Goal: Task Accomplishment & Management: Use online tool/utility

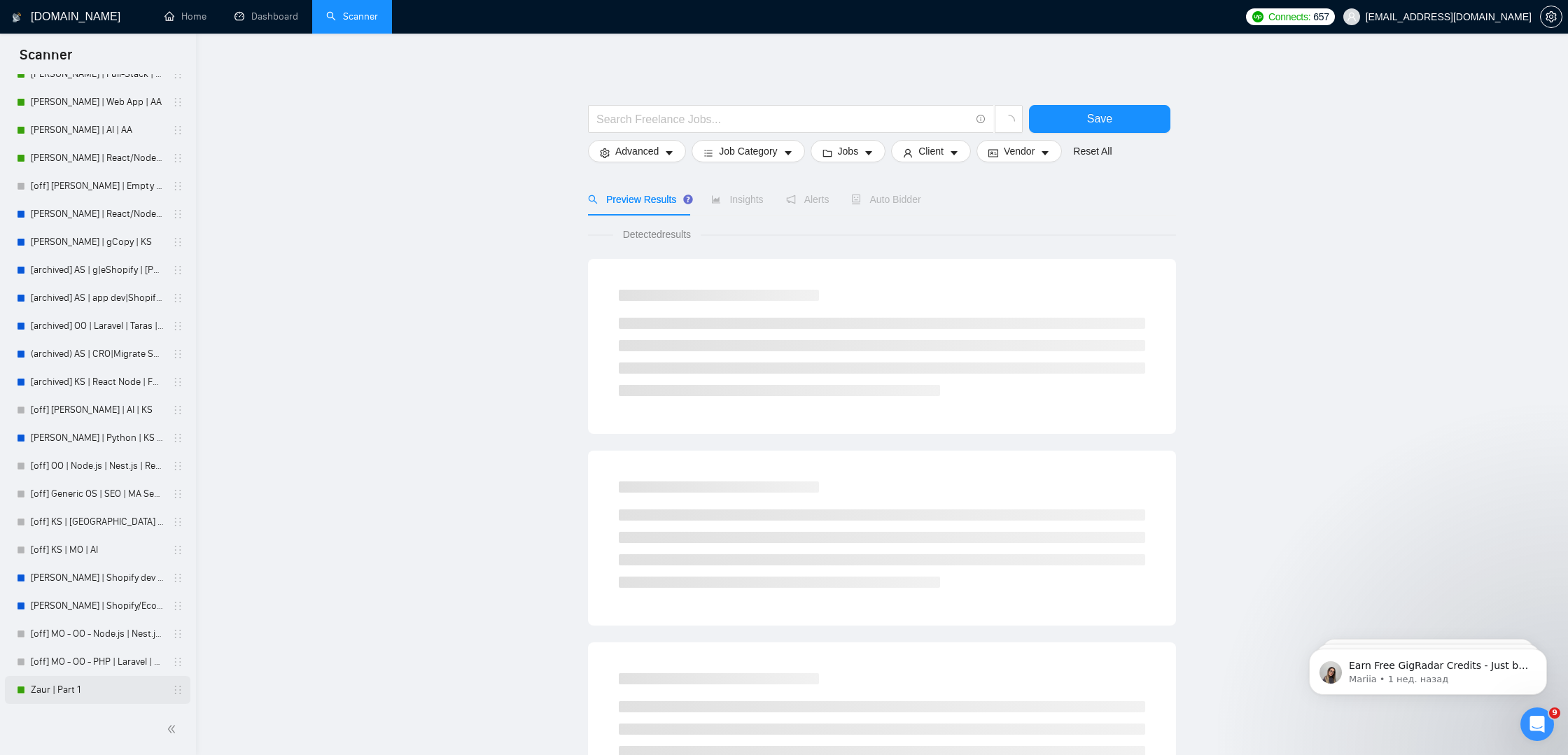
click at [62, 699] on link "Zaur | Part 1" at bounding box center [98, 689] width 133 height 28
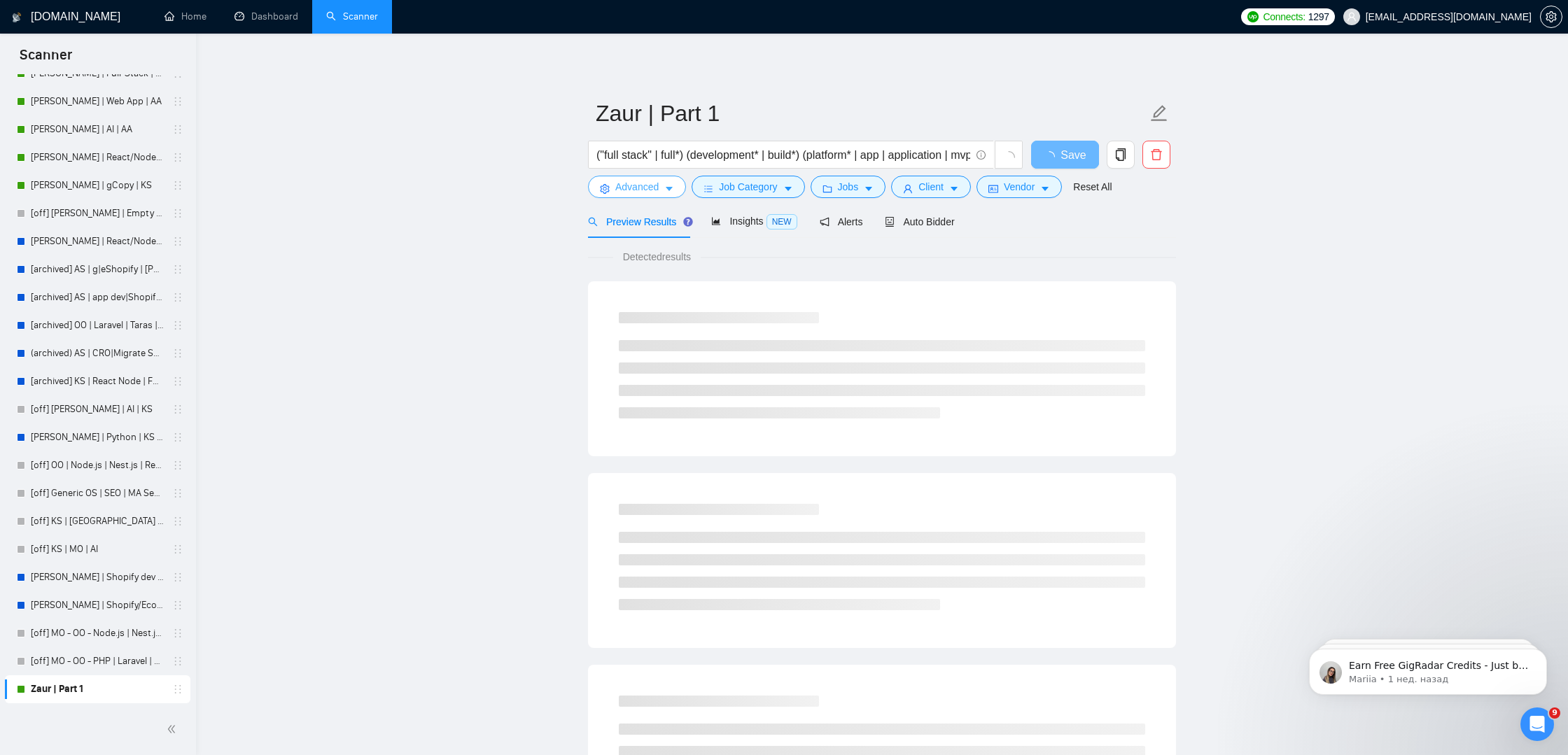
click at [658, 178] on button "Advanced" at bounding box center [636, 186] width 98 height 22
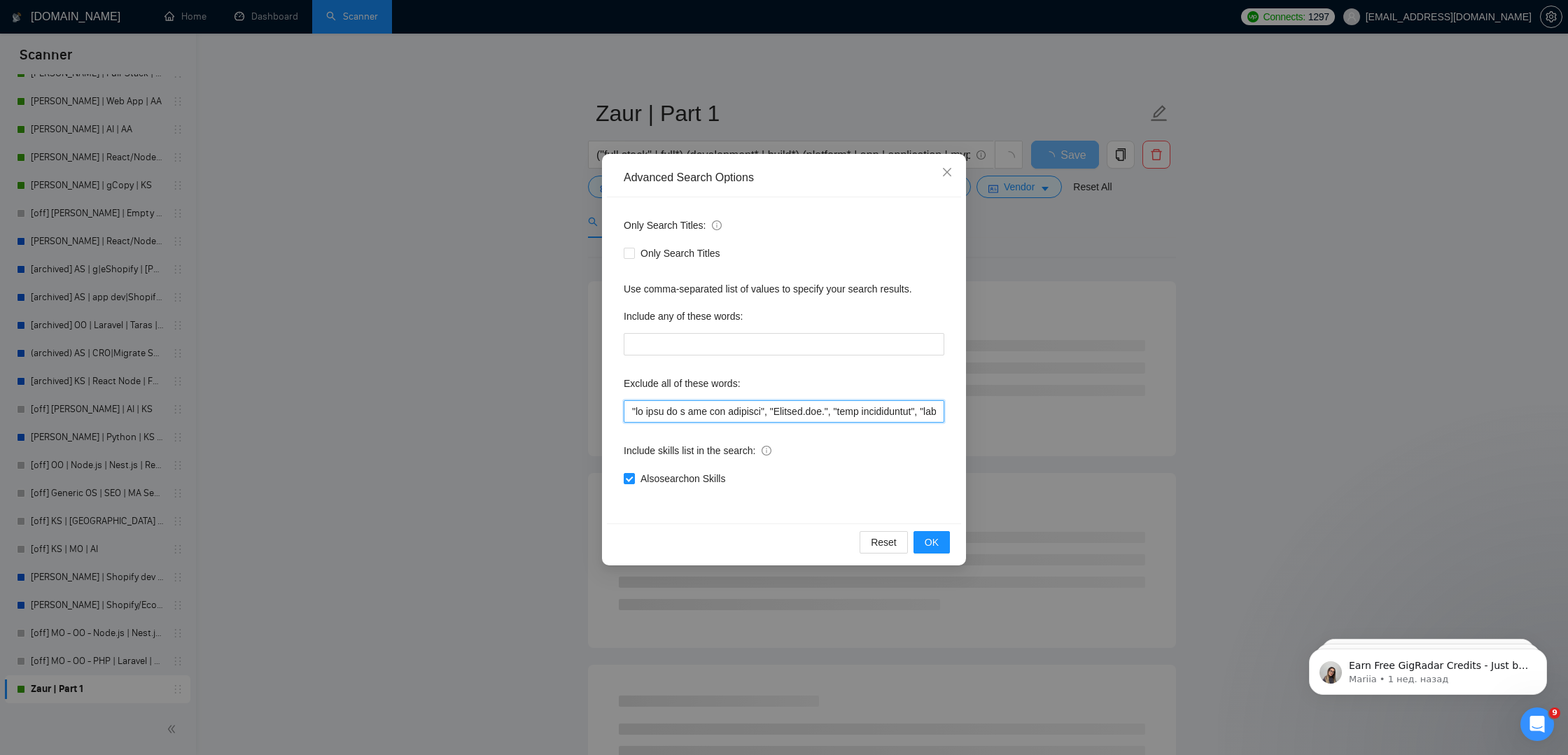
click at [633, 404] on input "text" at bounding box center [784, 411] width 321 height 22
paste input "need to be fixed"
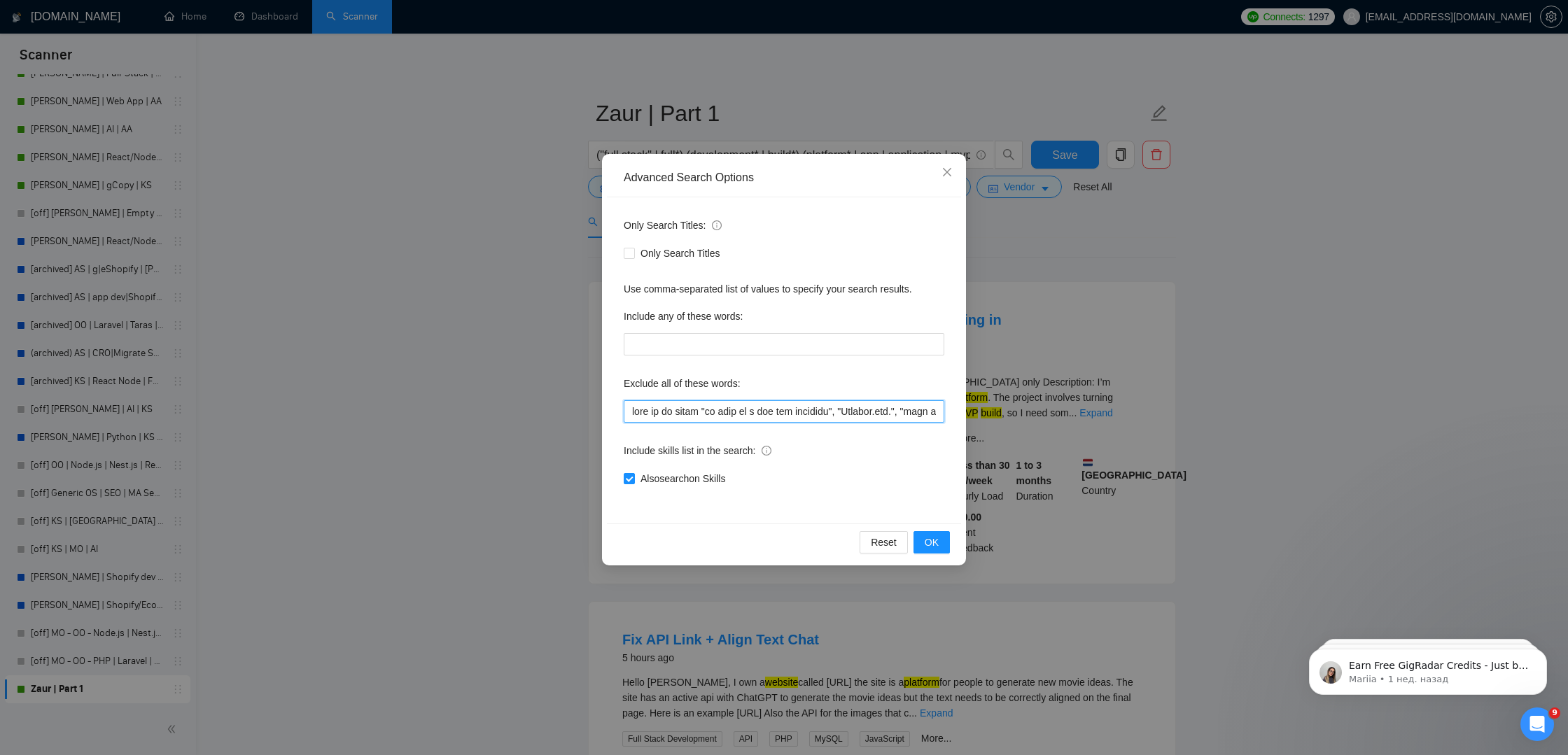
click at [707, 412] on input "text" at bounding box center [784, 411] width 321 height 22
click at [632, 412] on input "text" at bounding box center [784, 411] width 321 height 22
paste input """
click at [711, 416] on input "text" at bounding box center [784, 411] width 321 height 22
paste input """
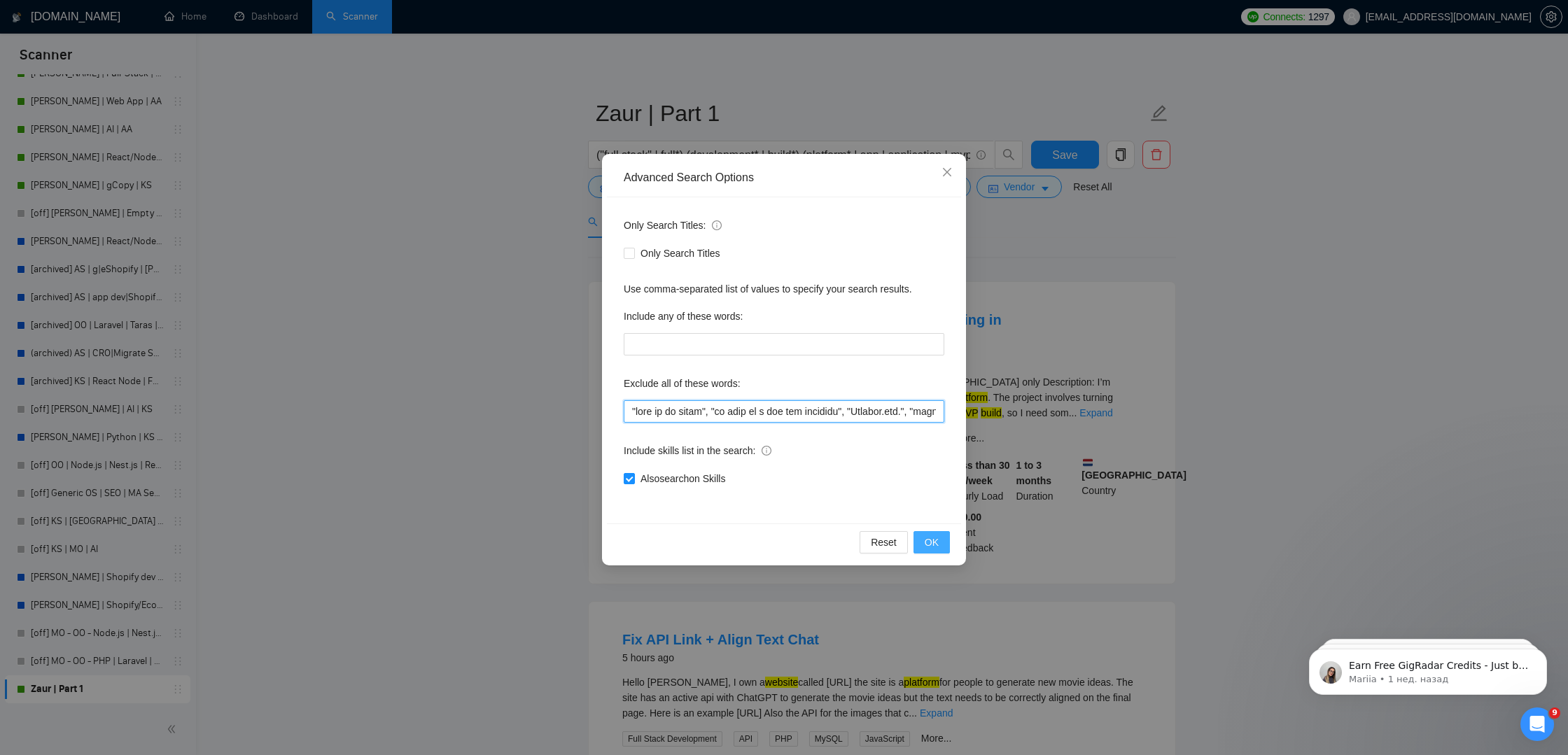
type input ""lore ip do sitam", "co adip el s doe tem incididu", "Utlabor.etd.", "magn aliq…"
click at [934, 537] on span "OK" at bounding box center [932, 542] width 14 height 15
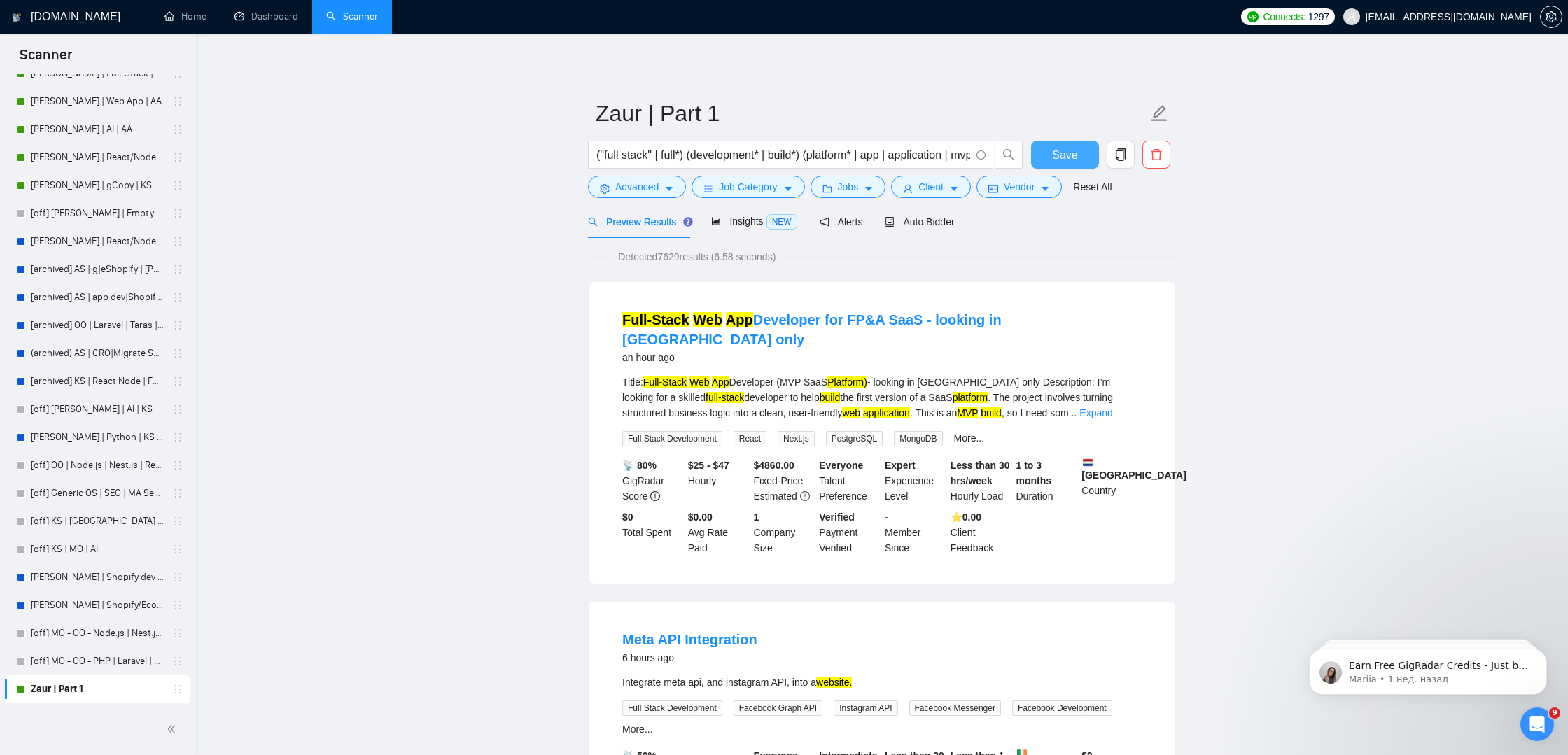
click at [1068, 159] on span "Save" at bounding box center [1065, 155] width 25 height 17
click at [636, 198] on form "Zaur | Part 1 ("full stack" | full*) (development* | build*) (platform* | app |…" at bounding box center [882, 148] width 588 height 114
click at [646, 186] on span "Advanced" at bounding box center [636, 186] width 44 height 15
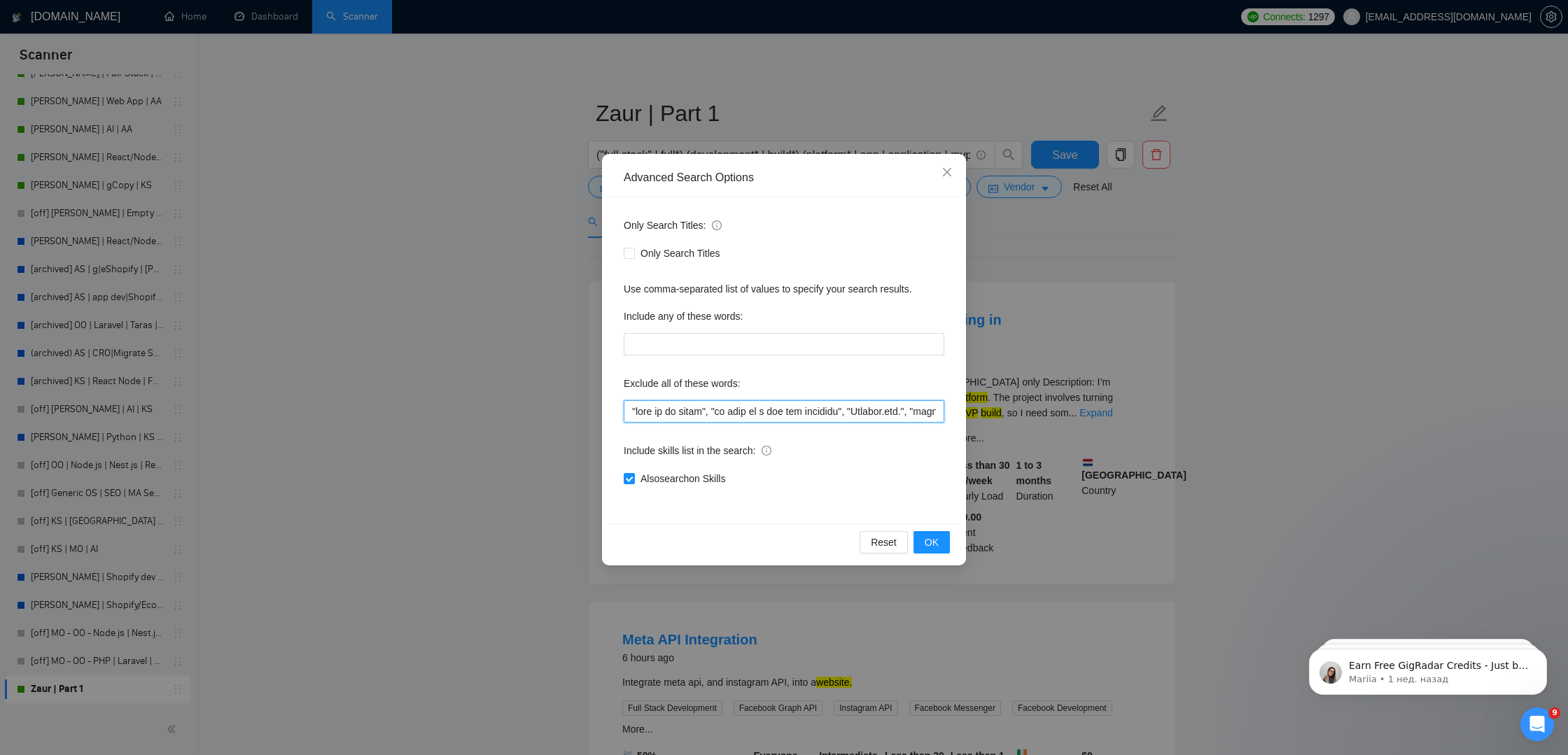
click at [806, 413] on input "text" at bounding box center [784, 411] width 321 height 22
click at [947, 536] on button "OK" at bounding box center [932, 542] width 37 height 22
